Goal: Task Accomplishment & Management: Complete application form

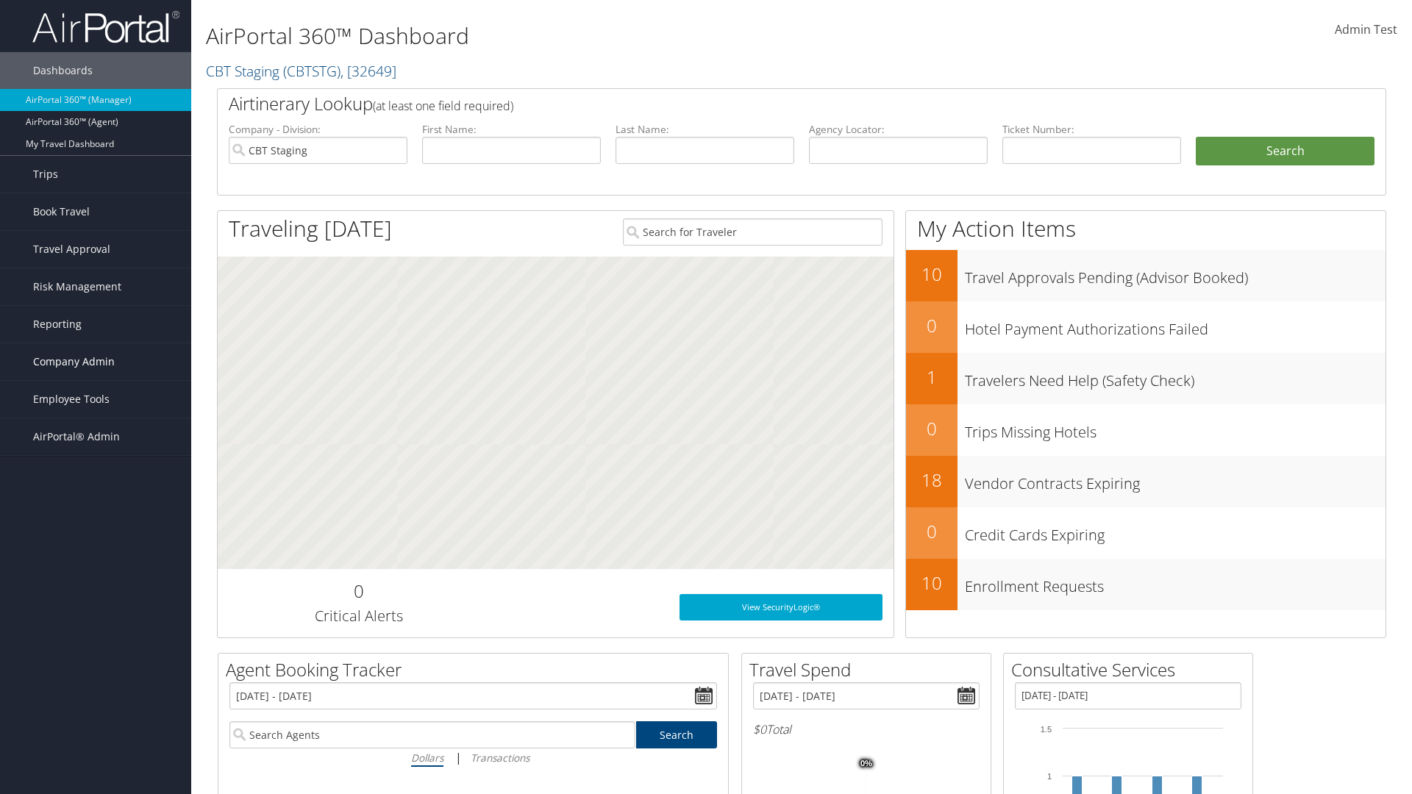
click at [96, 362] on span "Company Admin" at bounding box center [74, 361] width 82 height 37
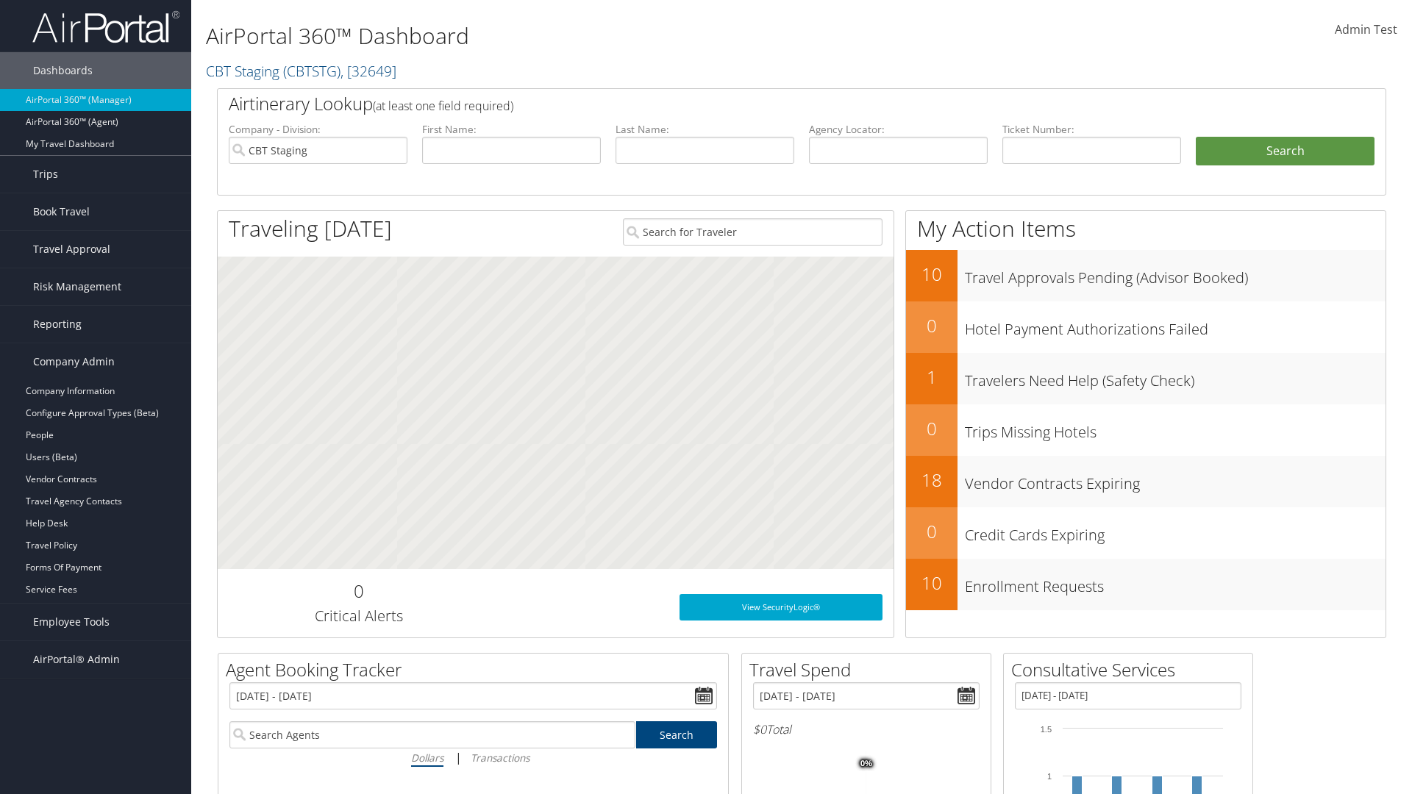
click at [96, 689] on link "Virtual Pay Settings" at bounding box center [95, 700] width 191 height 22
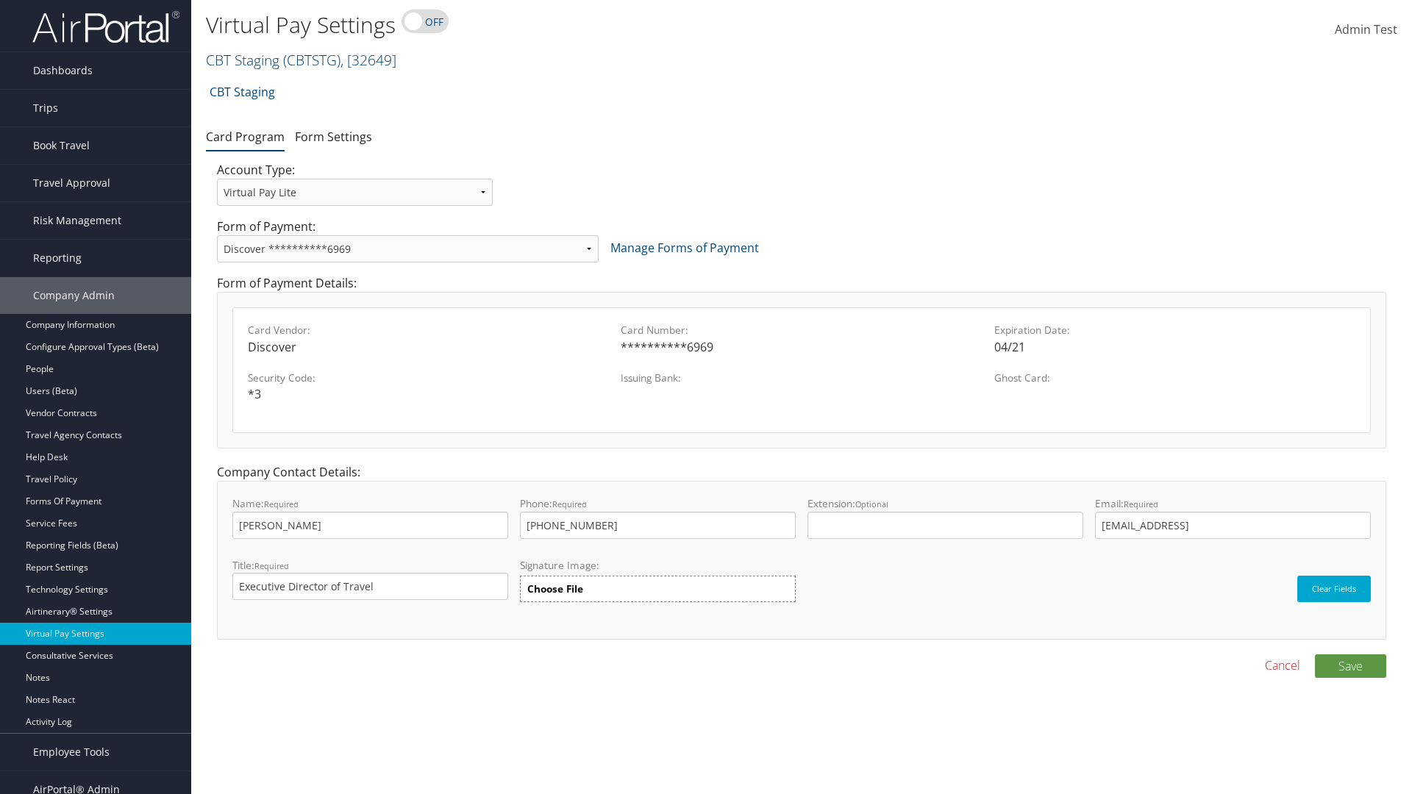
click at [243, 60] on link "CBT Staging ( CBTSTG ) , [ 32649 ]" at bounding box center [301, 60] width 190 height 20
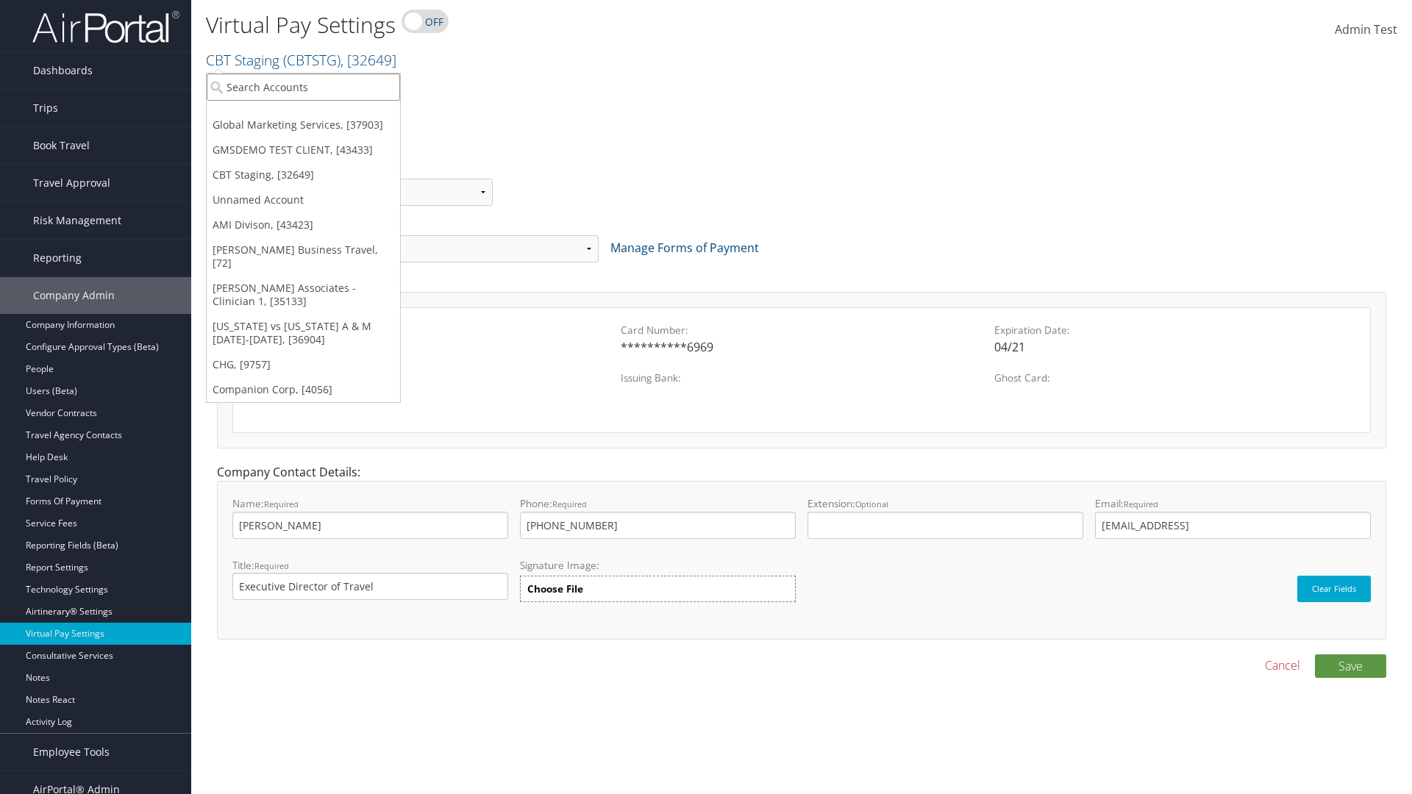
click at [303, 87] on input "search" at bounding box center [303, 87] width 193 height 27
type input "CBTSTG"
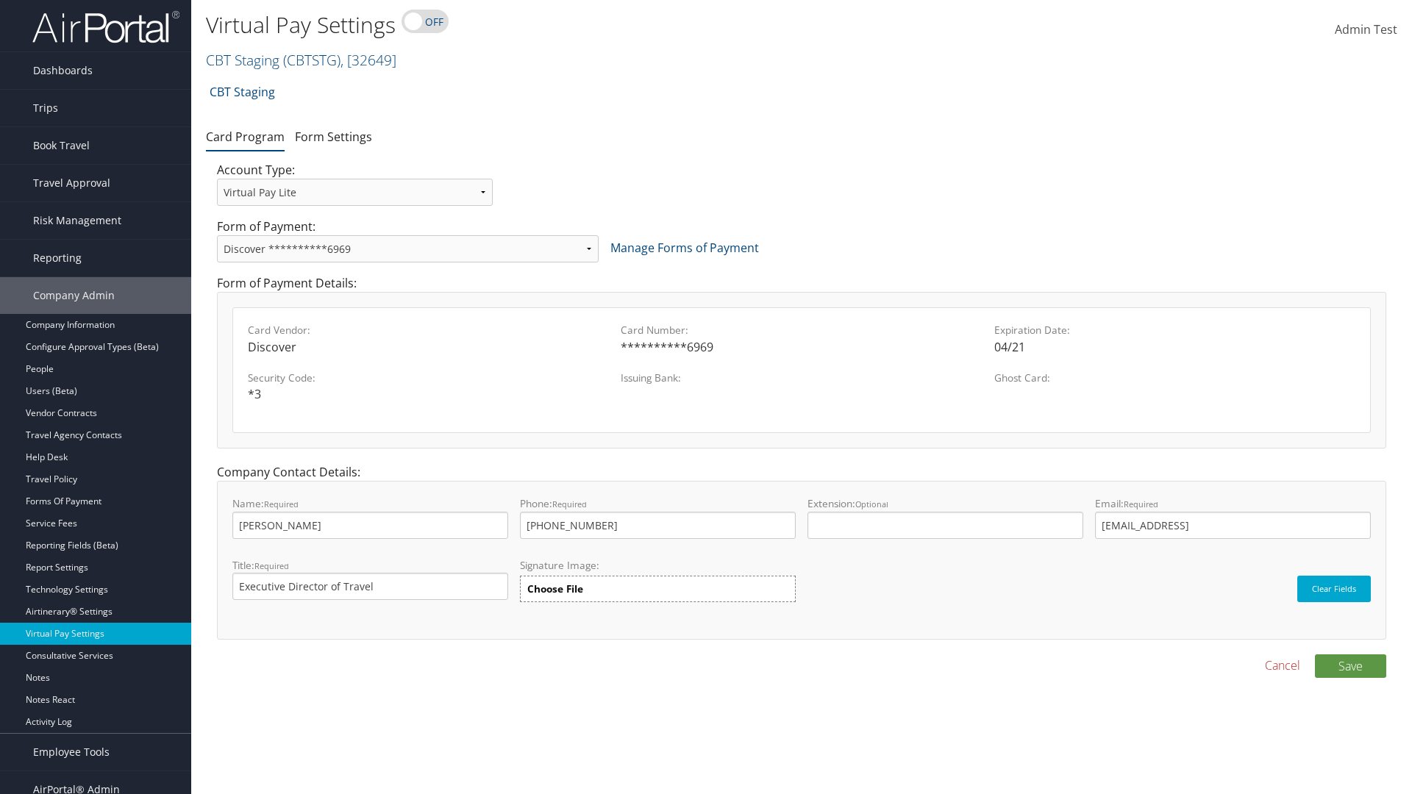
select select "new"
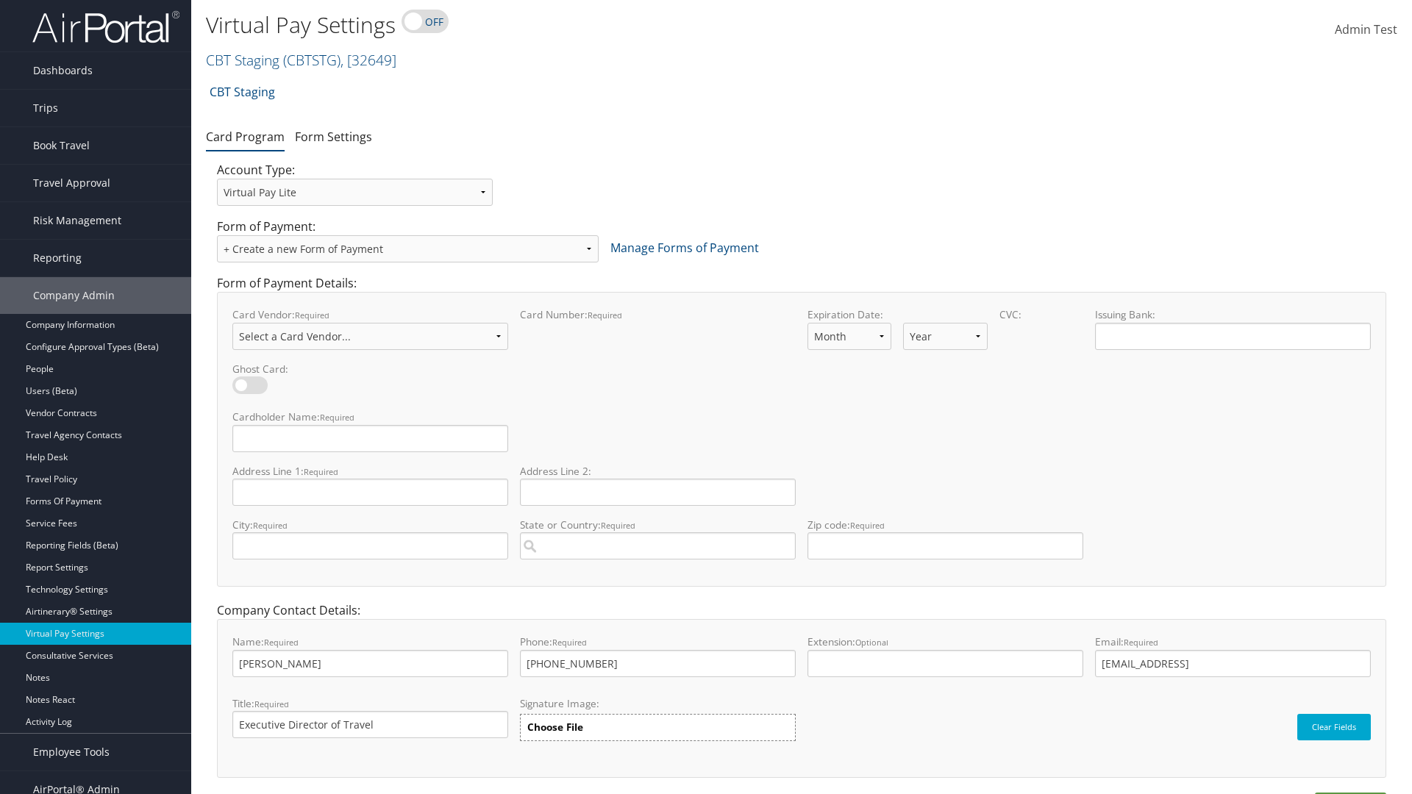
select select "VI"
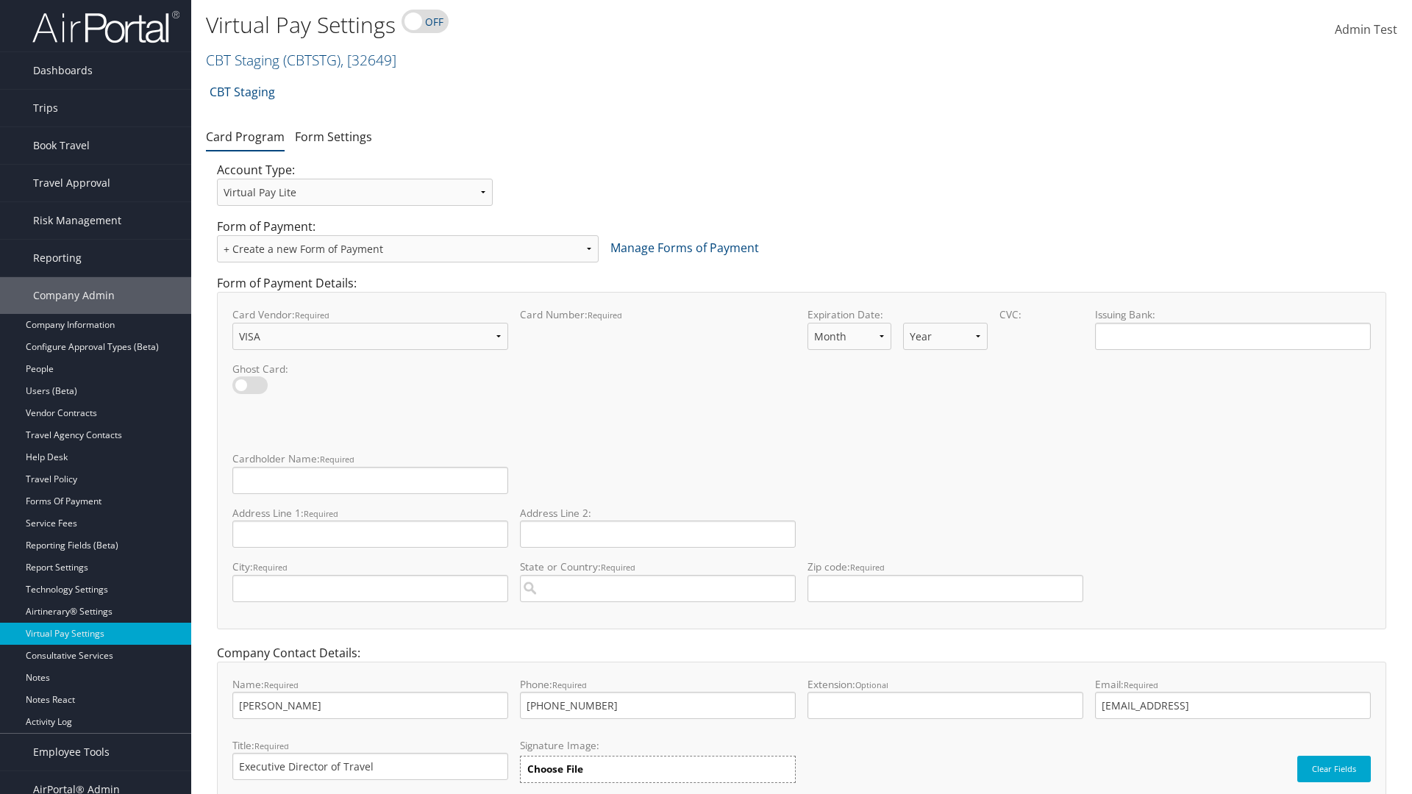
select select "11"
select select "35"
click at [370, 480] on input "Cardholder Name: required This field is required" at bounding box center [370, 480] width 276 height 27
type input "Auto Test"
click at [370, 534] on input "Address Line 1: required This field is required" at bounding box center [370, 534] width 276 height 27
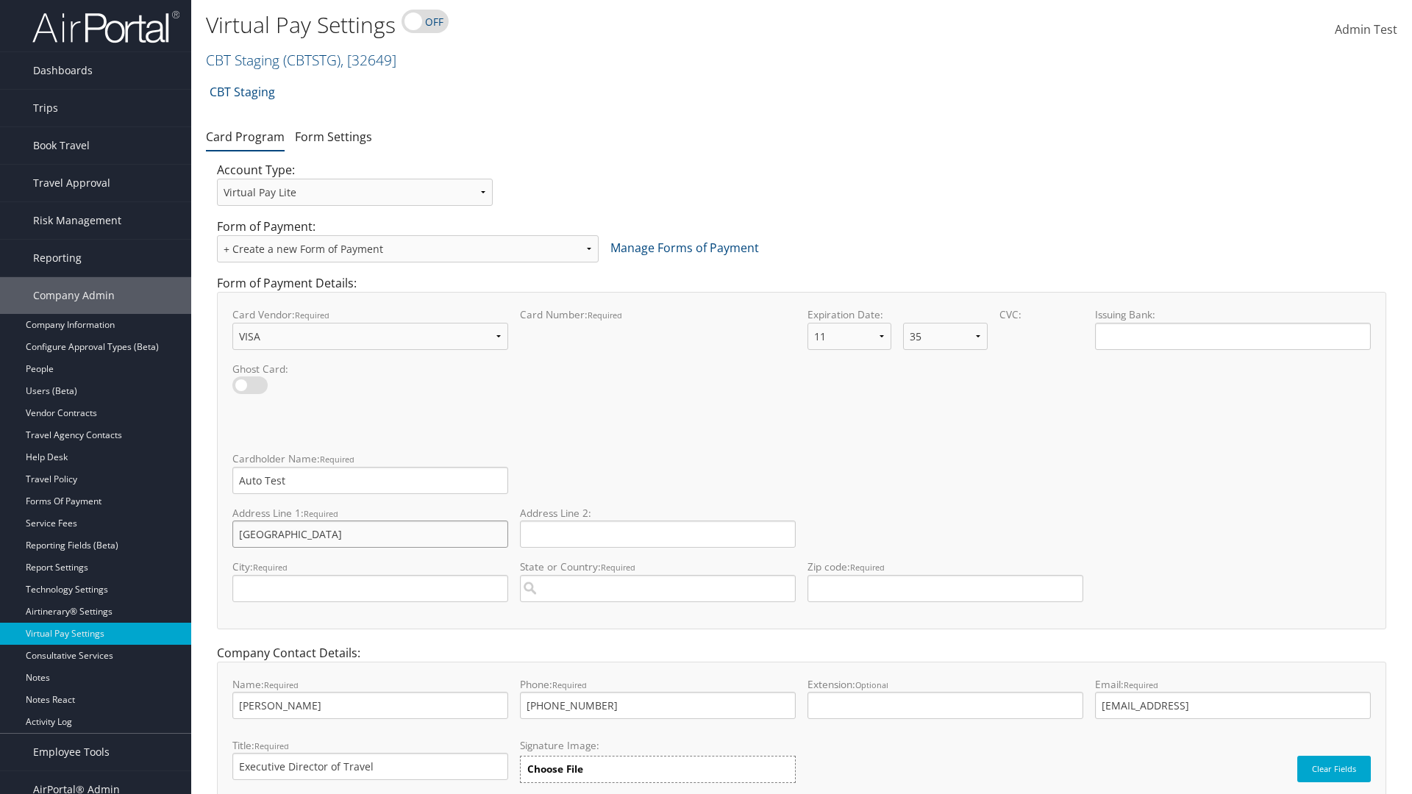
type input "Salt lake City"
click at [370, 588] on input "City: required This field is required" at bounding box center [370, 588] width 276 height 27
type input "SALt LAKE CITY"
click at [657, 588] on input "State or Country: required This field requires a suggested region." at bounding box center [658, 588] width 276 height 27
type input "United States of America"
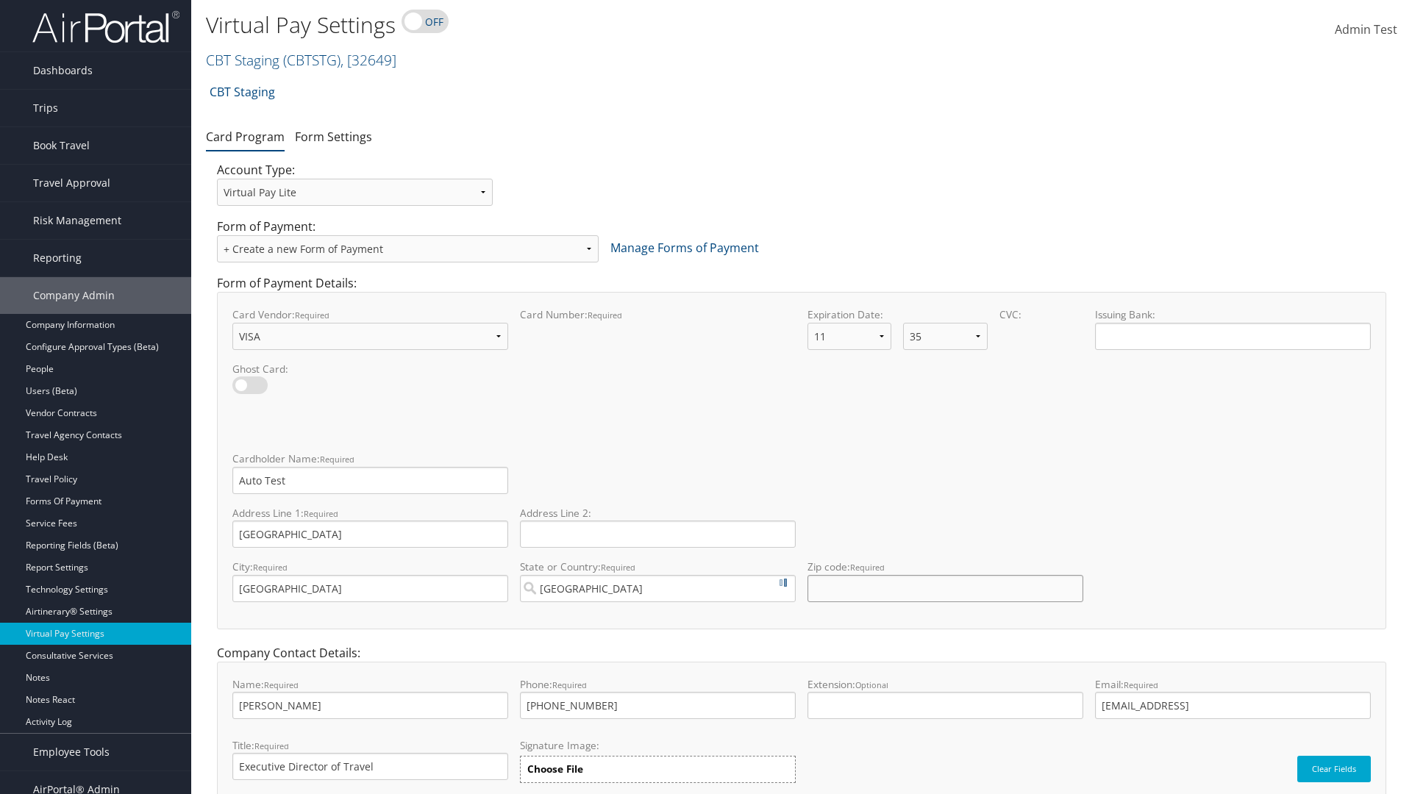
click at [945, 588] on input "Zip code: required This field requires numbers" at bounding box center [945, 588] width 276 height 27
type input "84106"
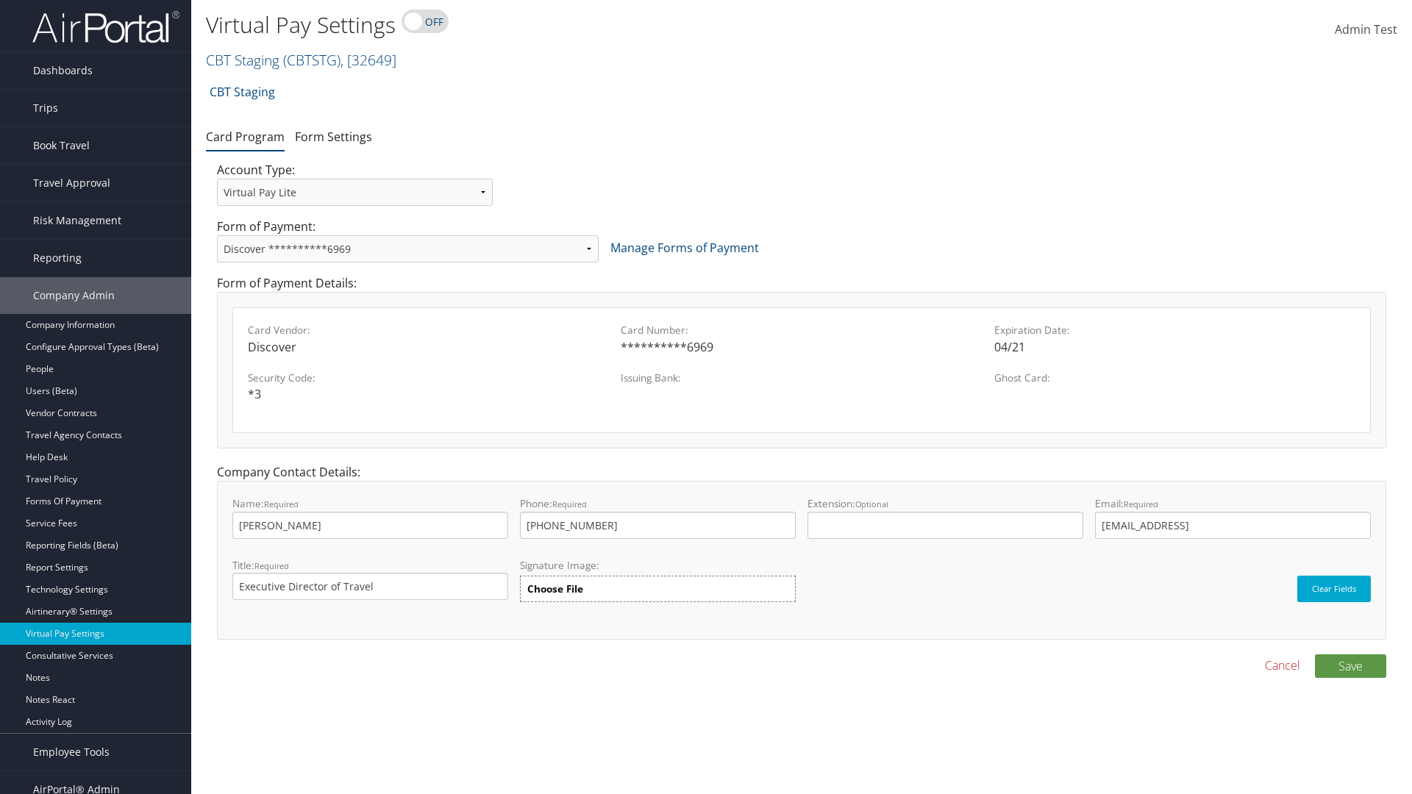
scroll to position [15, 0]
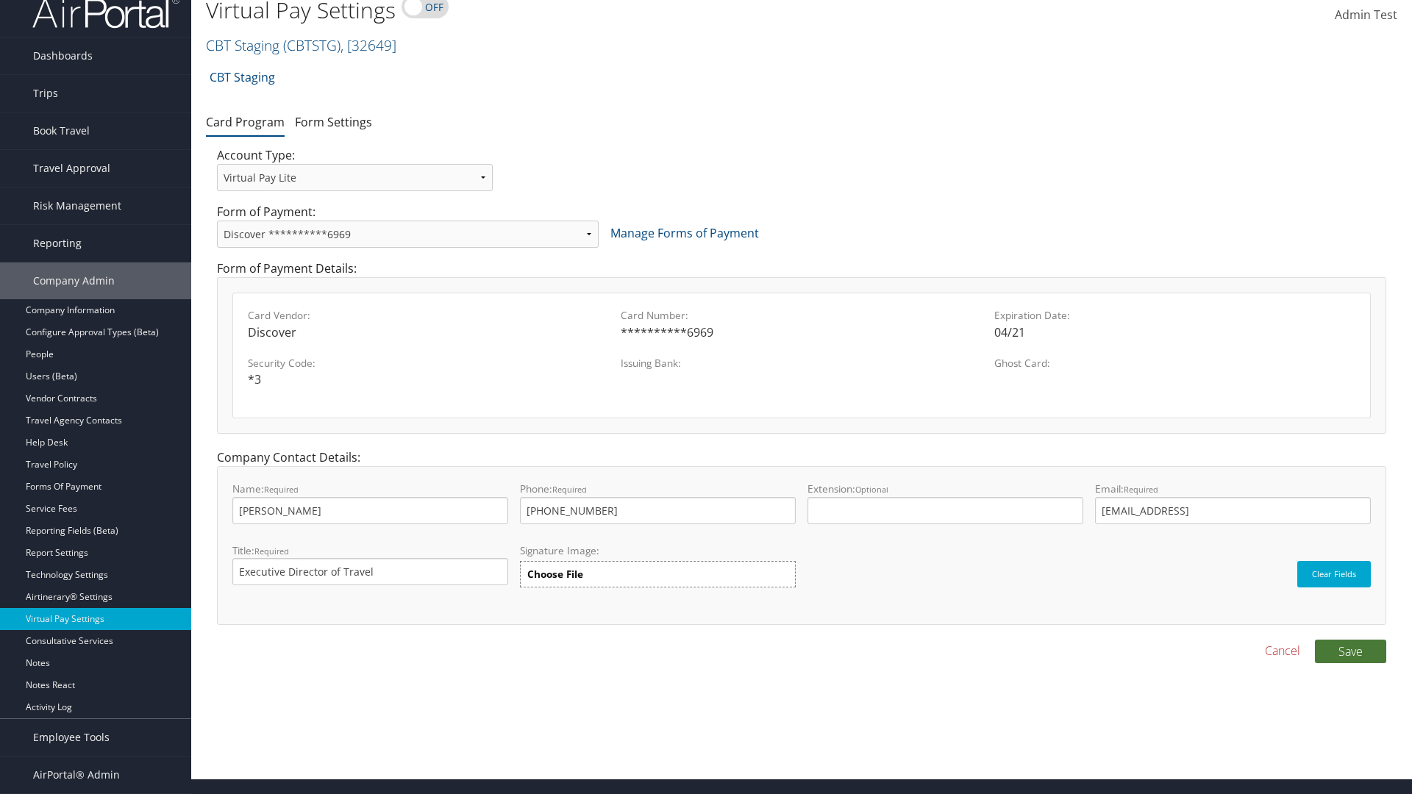
click at [1350, 651] on button "Save" at bounding box center [1350, 652] width 71 height 24
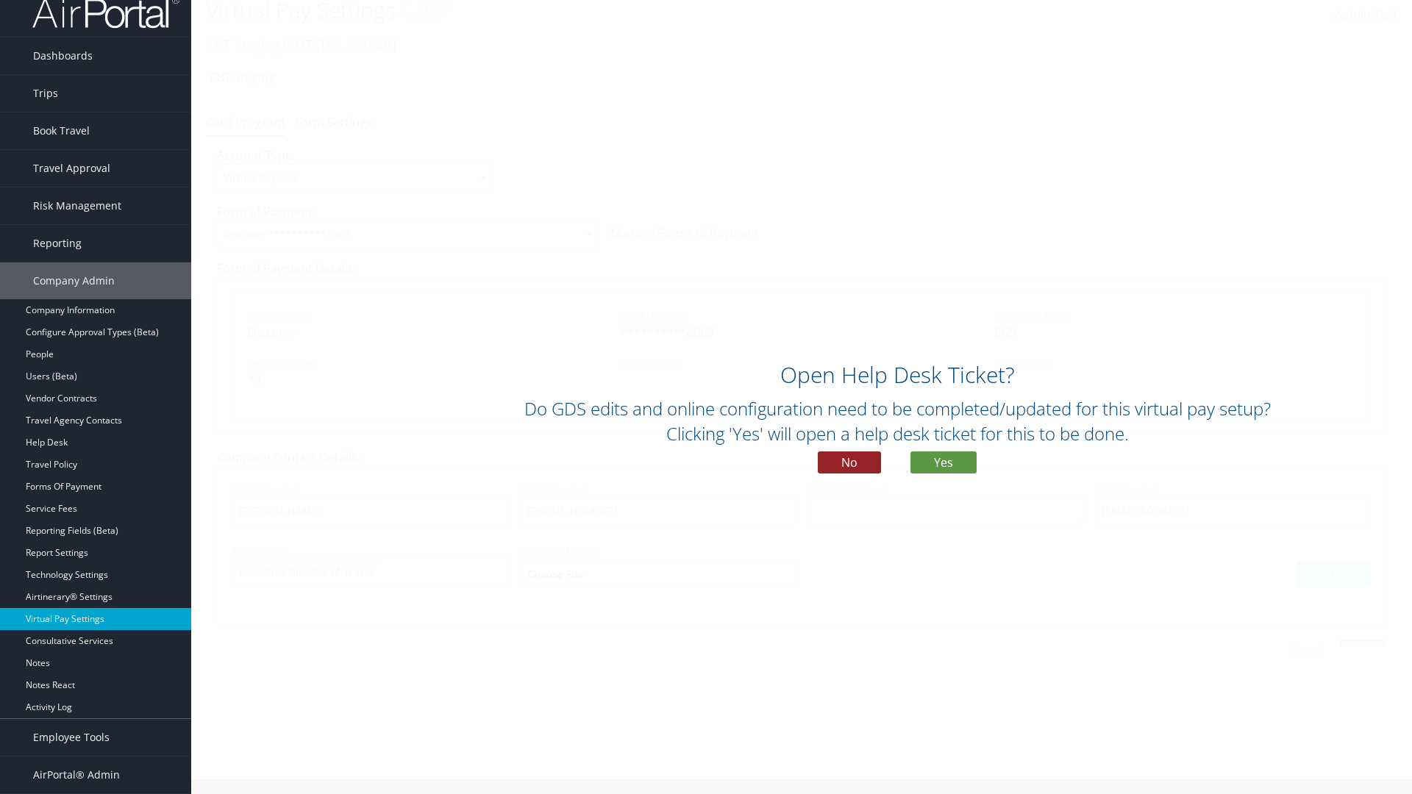
click at [849, 462] on button "No" at bounding box center [849, 462] width 63 height 22
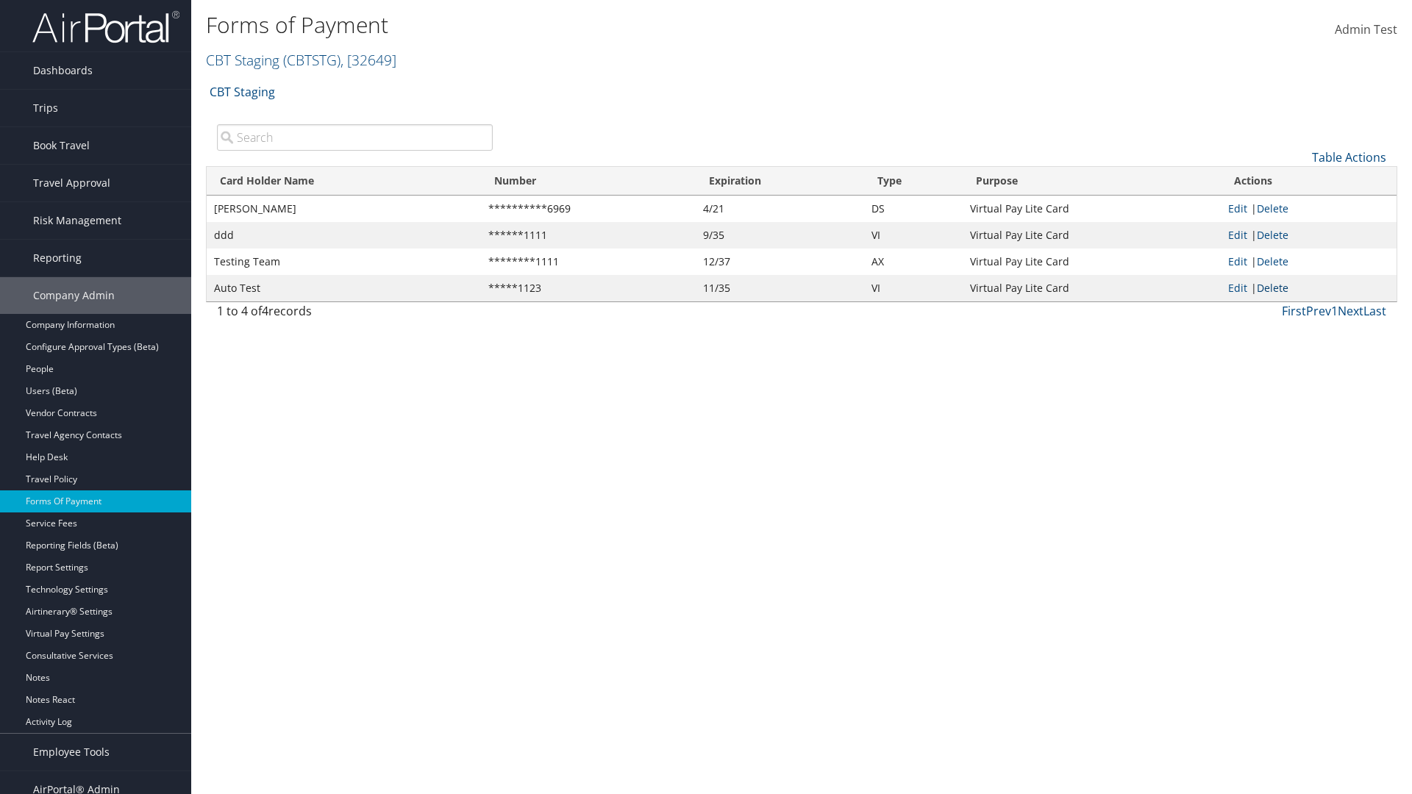
click at [1275, 287] on link "Delete" at bounding box center [1272, 288] width 32 height 14
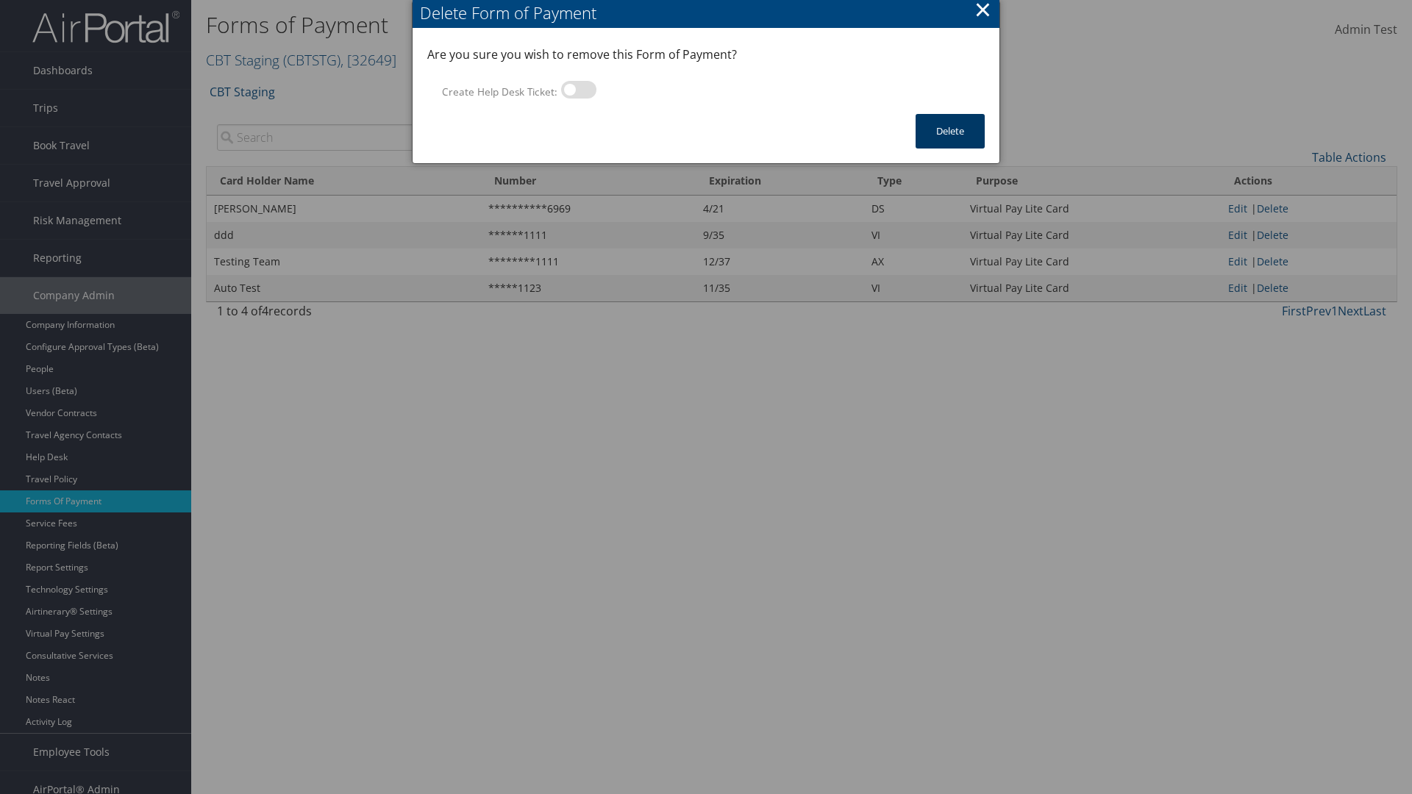
click at [950, 131] on button "Delete" at bounding box center [949, 131] width 69 height 35
